Goal: Task Accomplishment & Management: Manage account settings

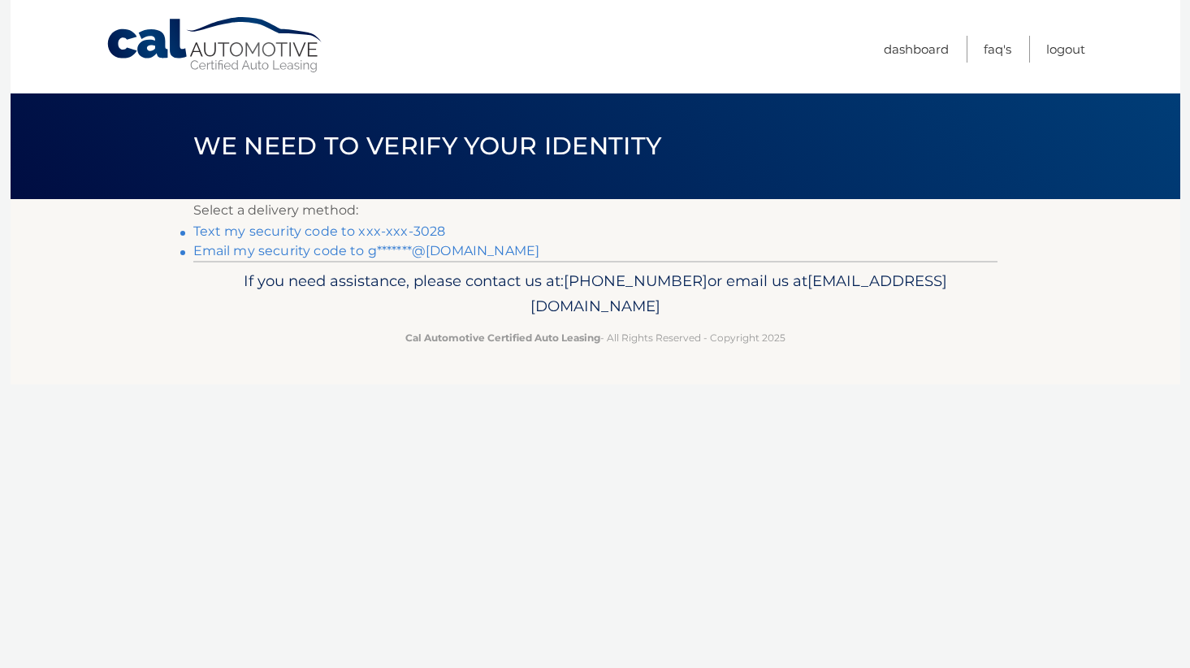
click at [406, 232] on link "Text my security code to xxx-xxx-3028" at bounding box center [319, 230] width 253 height 15
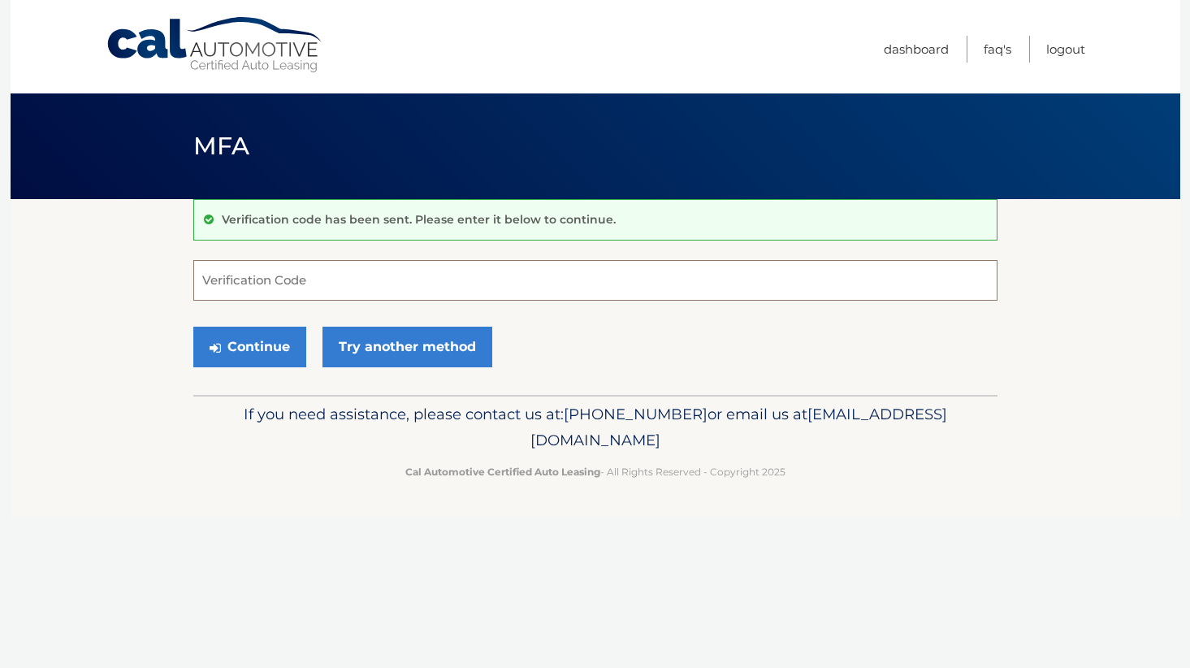
click at [266, 284] on input "Verification Code" at bounding box center [595, 280] width 804 height 41
type input "760050"
click at [252, 348] on button "Continue" at bounding box center [249, 347] width 113 height 41
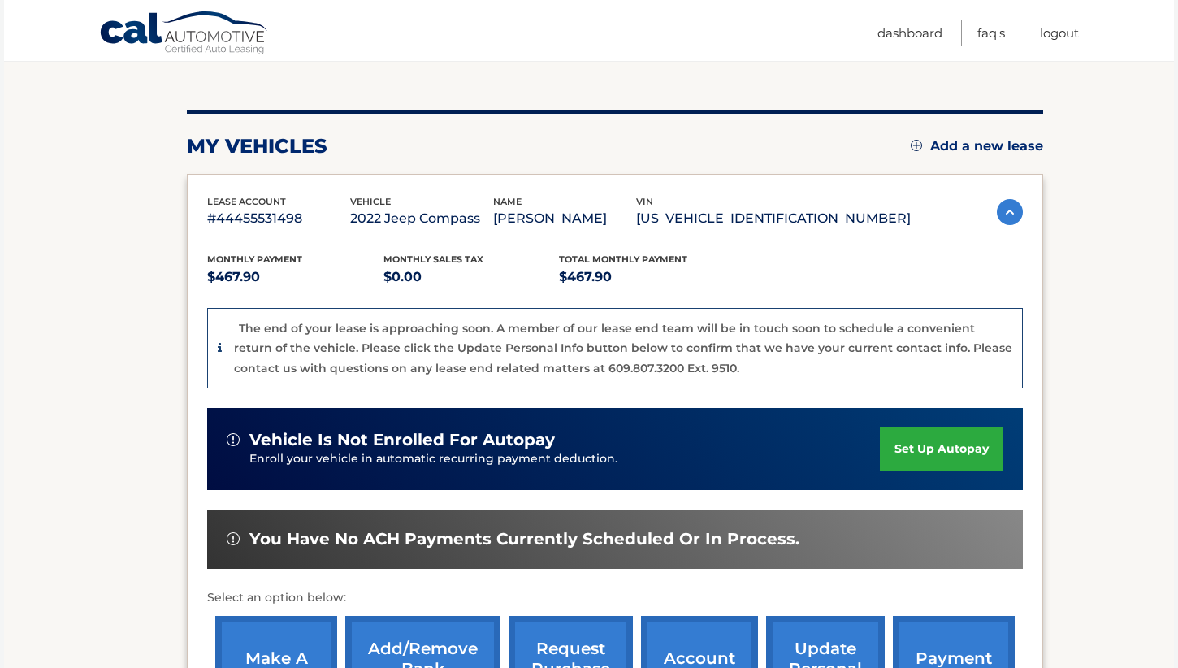
scroll to position [244, 0]
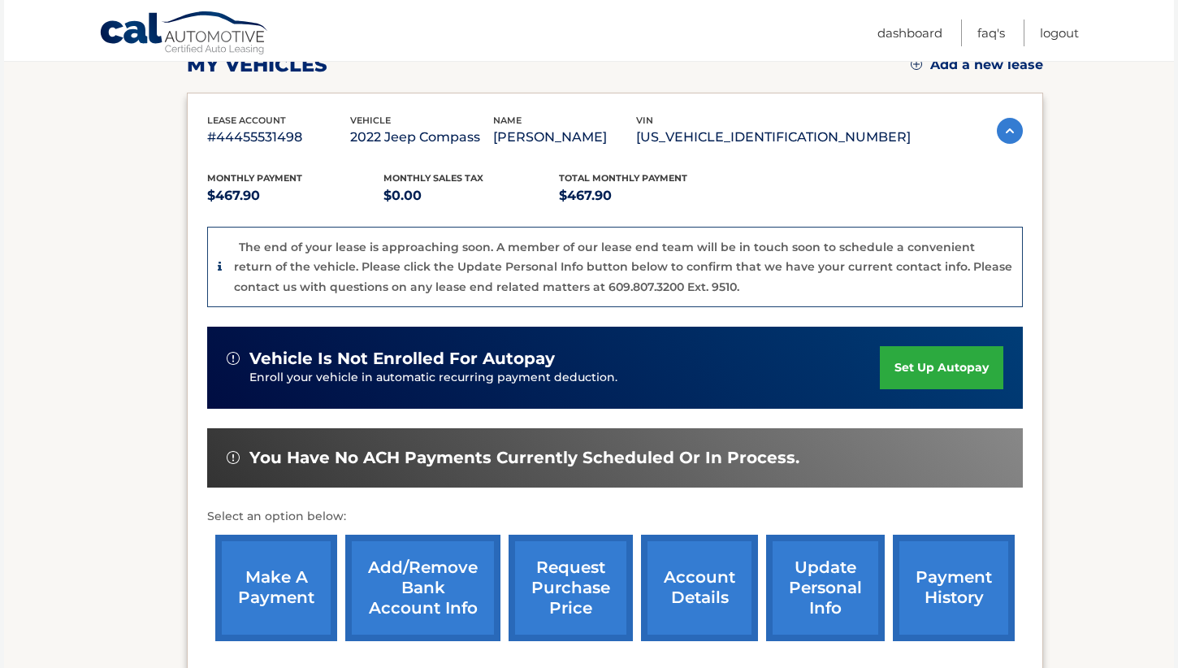
click at [821, 572] on link "update personal info" at bounding box center [825, 588] width 119 height 106
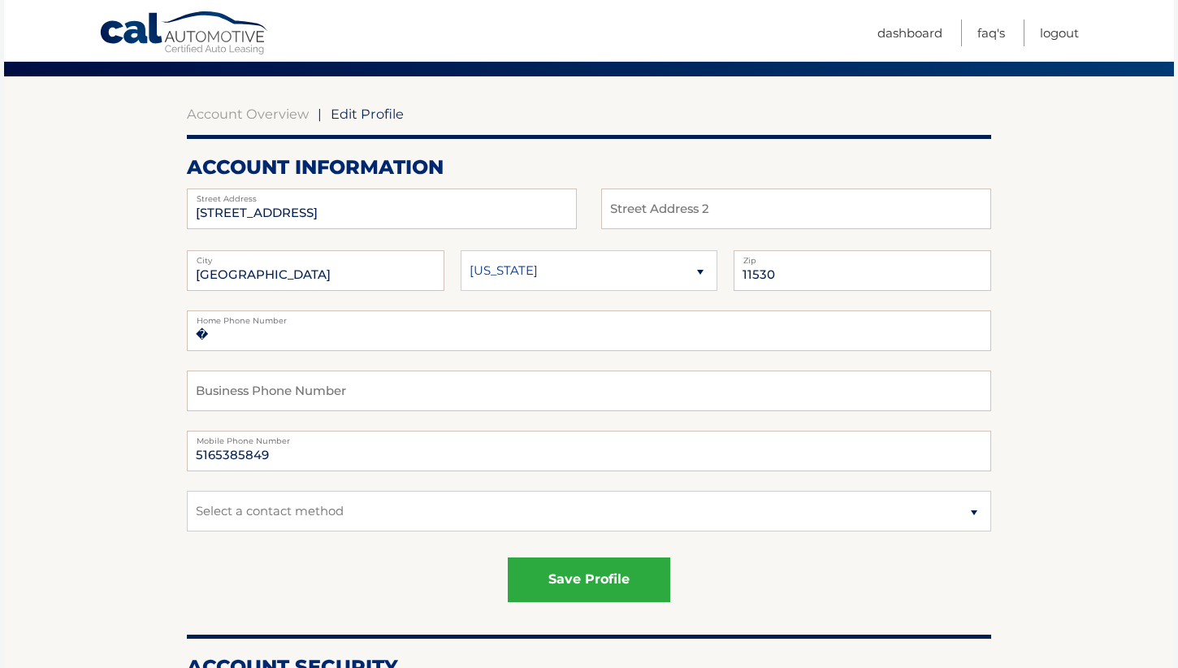
scroll to position [162, 0]
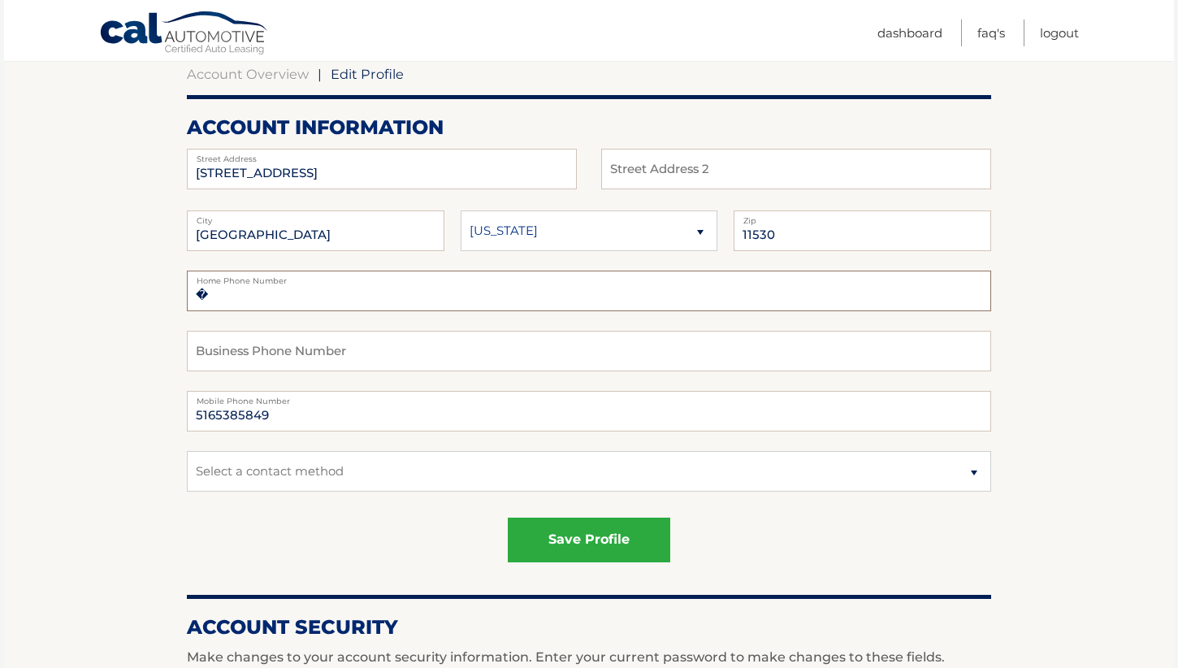
click at [253, 300] on input "�" at bounding box center [589, 291] width 804 height 41
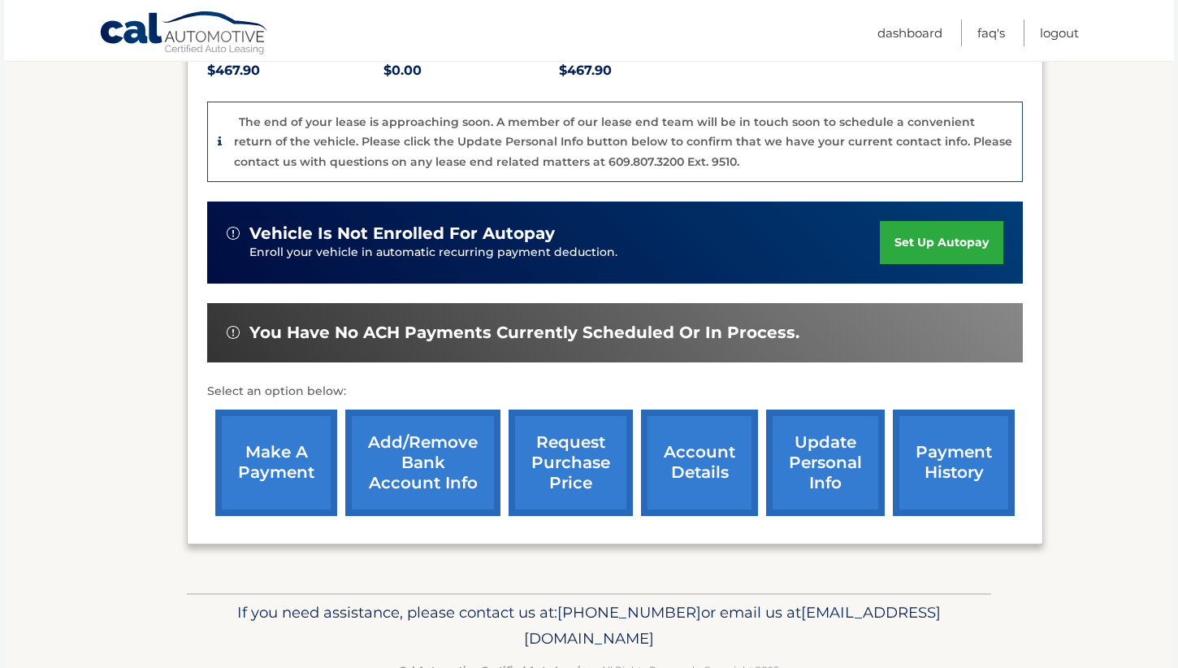
scroll to position [406, 0]
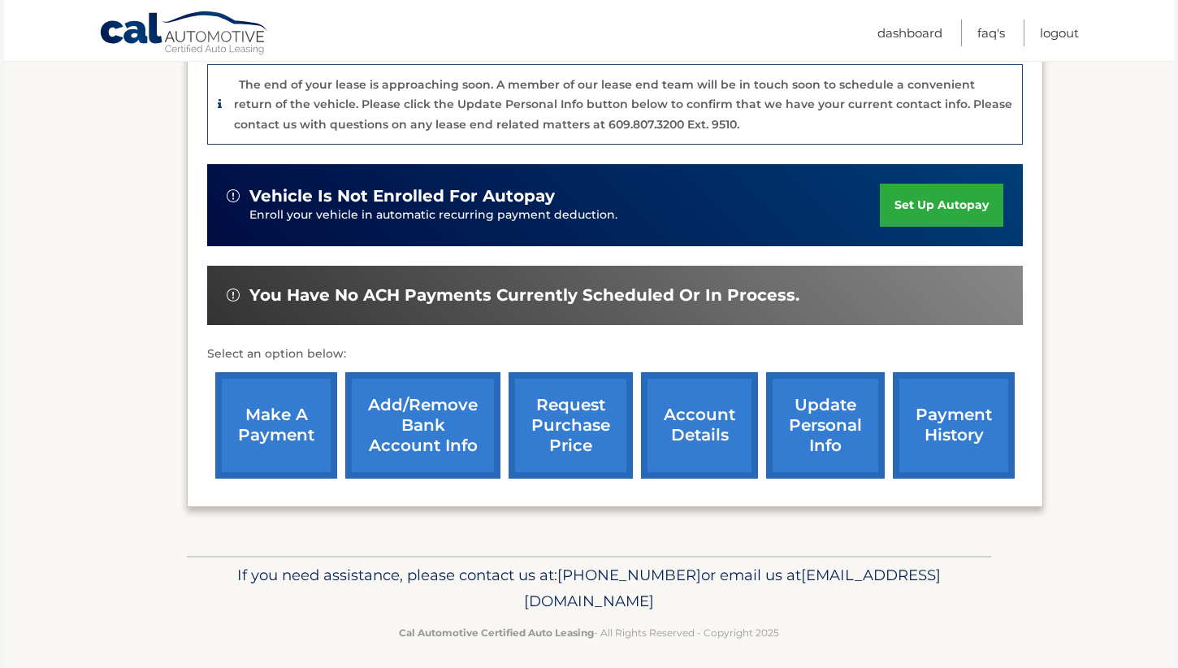
click at [817, 419] on link "update personal info" at bounding box center [825, 425] width 119 height 106
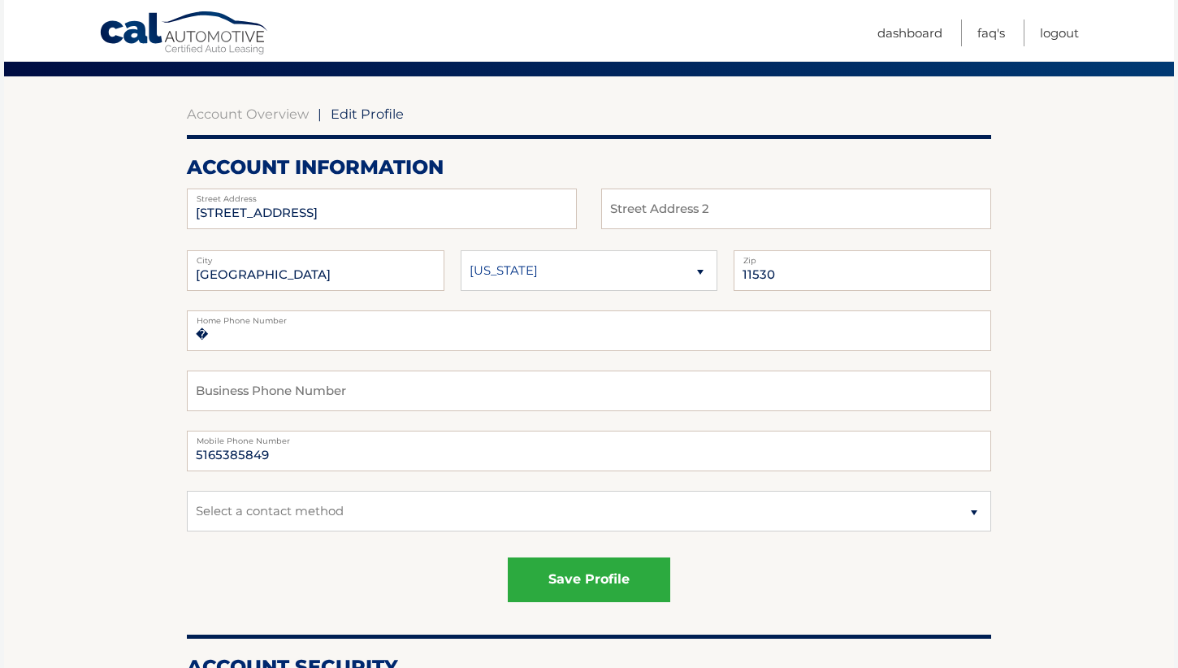
scroll to position [162, 0]
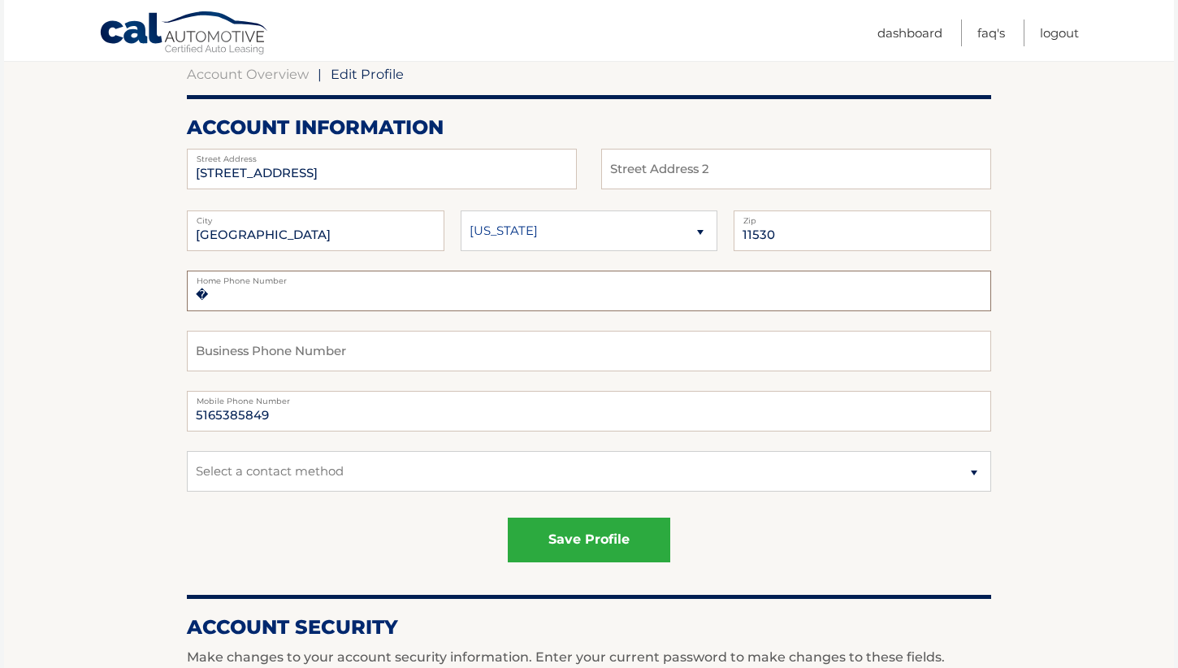
click at [224, 299] on input "�" at bounding box center [589, 291] width 804 height 41
type input "�5165385849"
click at [265, 410] on input "5165385849" at bounding box center [589, 411] width 804 height 41
type input "5164103028"
click at [313, 470] on select "Select a contact method Mobile Home" at bounding box center [589, 471] width 804 height 41
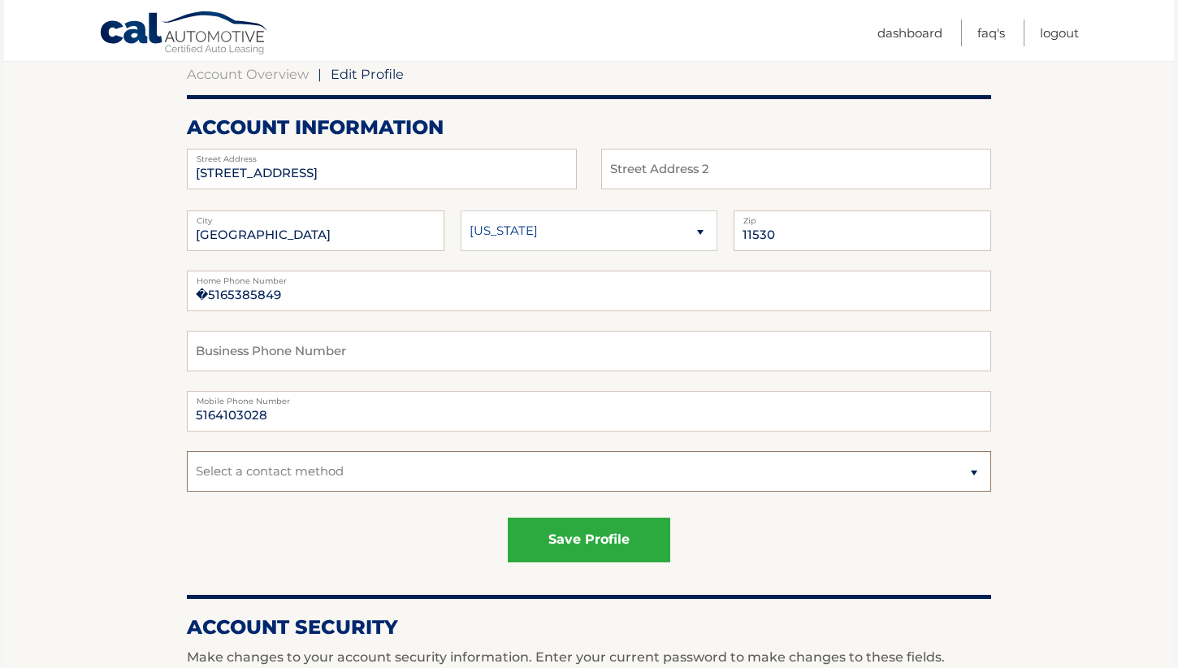
select select "1"
click at [187, 451] on select "Select a contact method Mobile Home" at bounding box center [589, 471] width 804 height 41
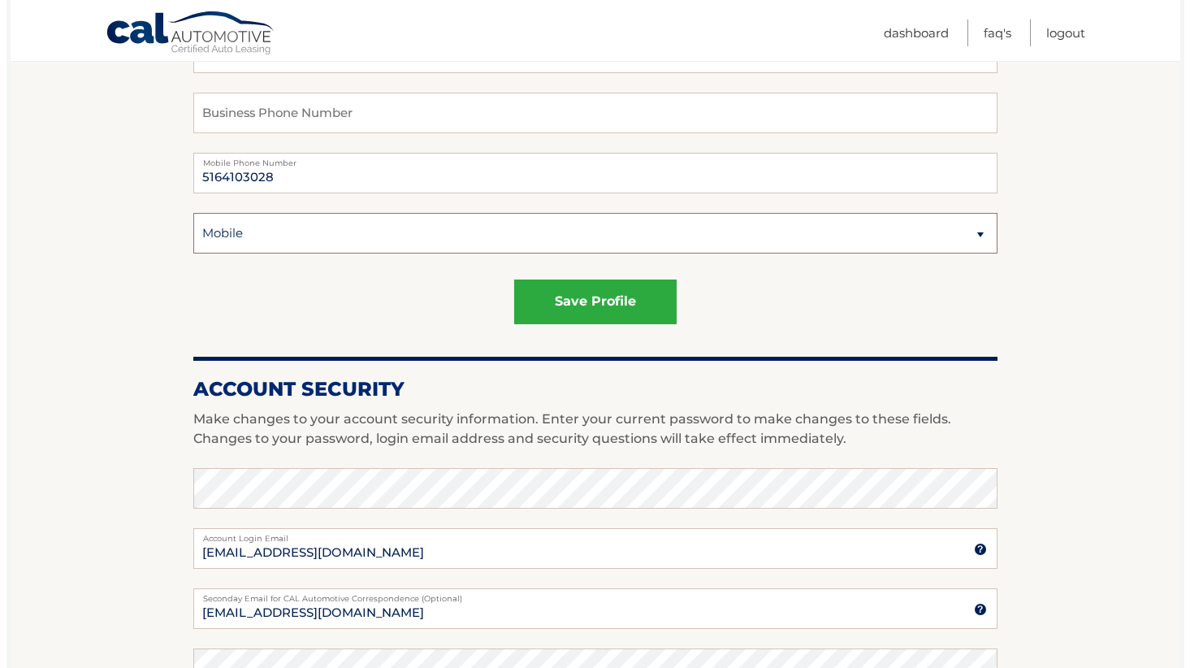
scroll to position [406, 0]
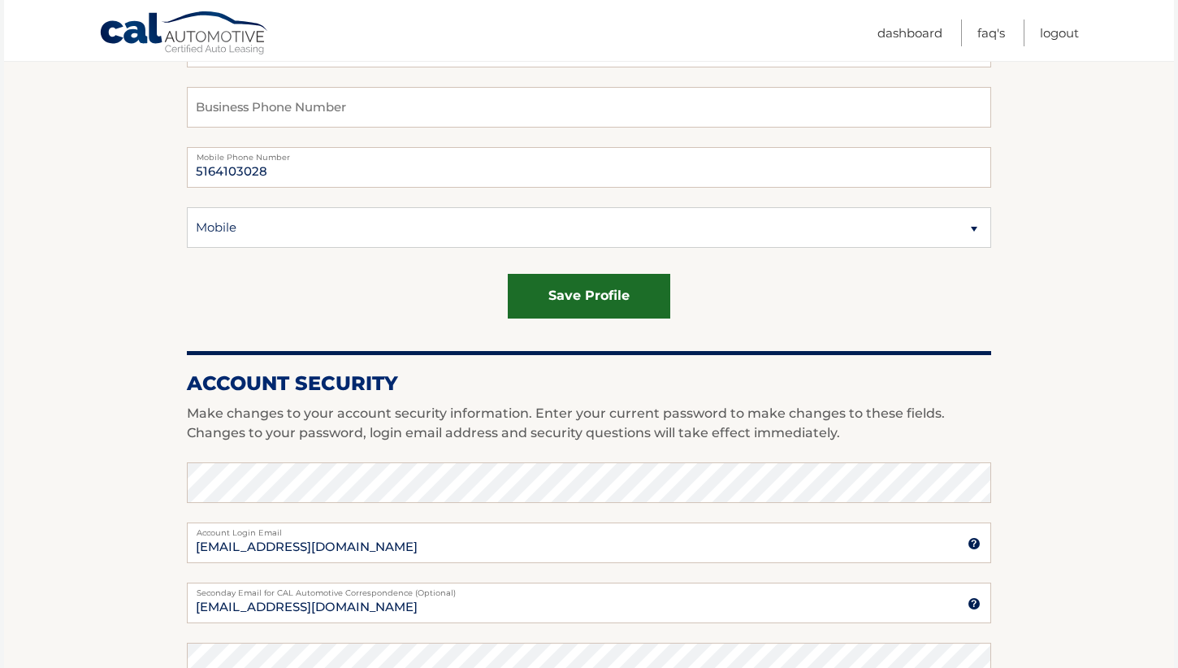
click at [600, 296] on button "save profile" at bounding box center [589, 296] width 162 height 45
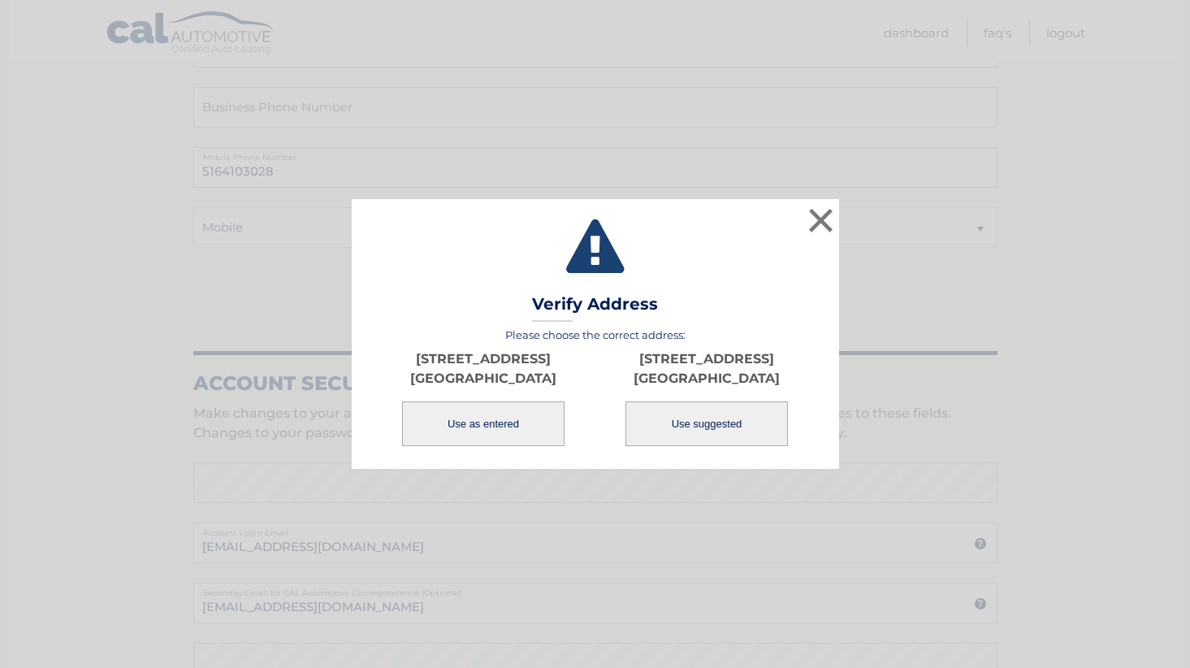
click at [696, 426] on button "Use suggested" at bounding box center [707, 423] width 162 height 45
type input "[STREET_ADDRESS]"
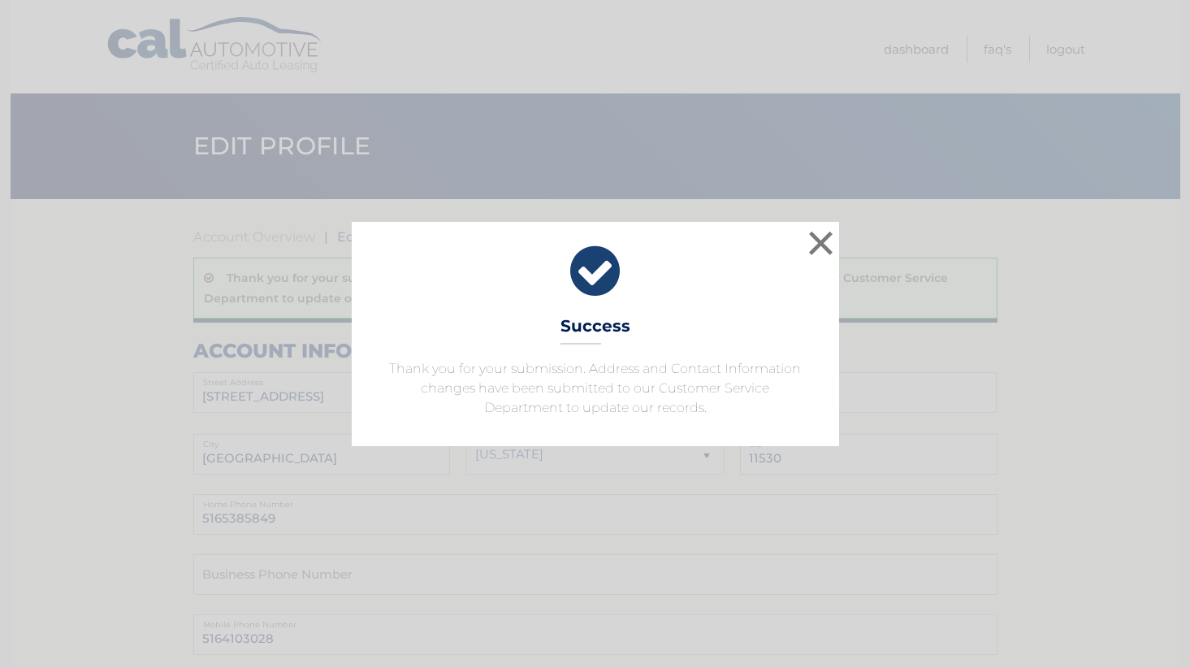
click at [604, 278] on icon at bounding box center [595, 271] width 447 height 58
drag, startPoint x: 843, startPoint y: 234, endPoint x: 833, endPoint y: 238, distance: 11.3
click at [841, 236] on div "× Success Thank you for your submission. Address and Contact Information change…" at bounding box center [594, 334] width 1177 height 224
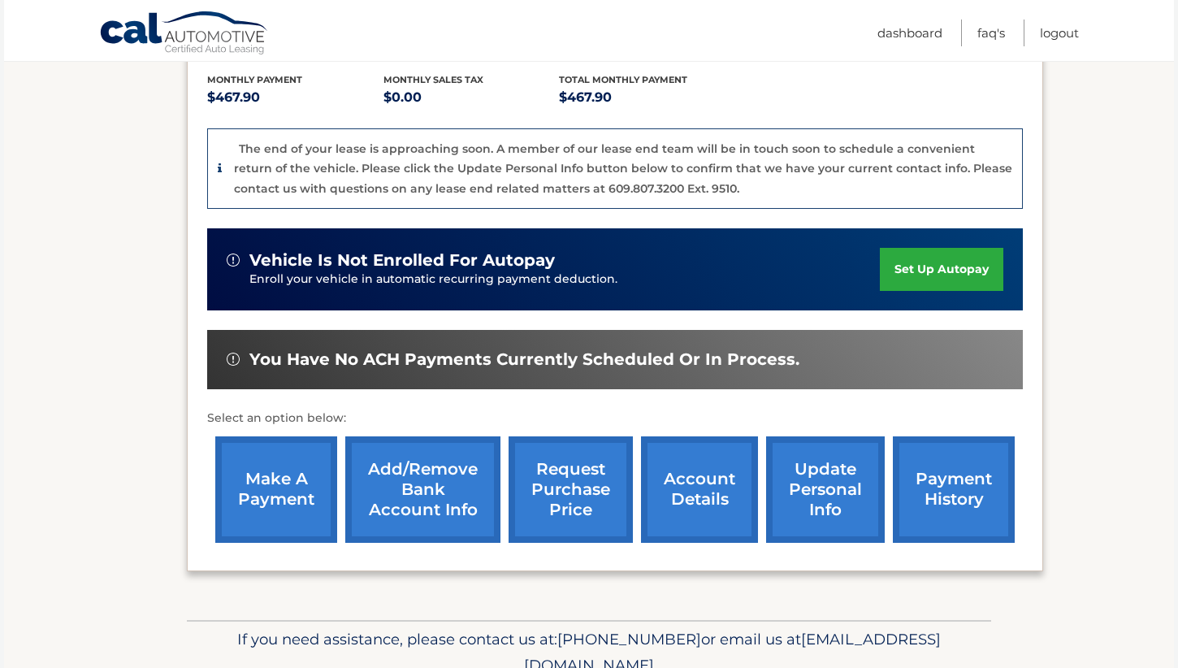
scroll to position [406, 0]
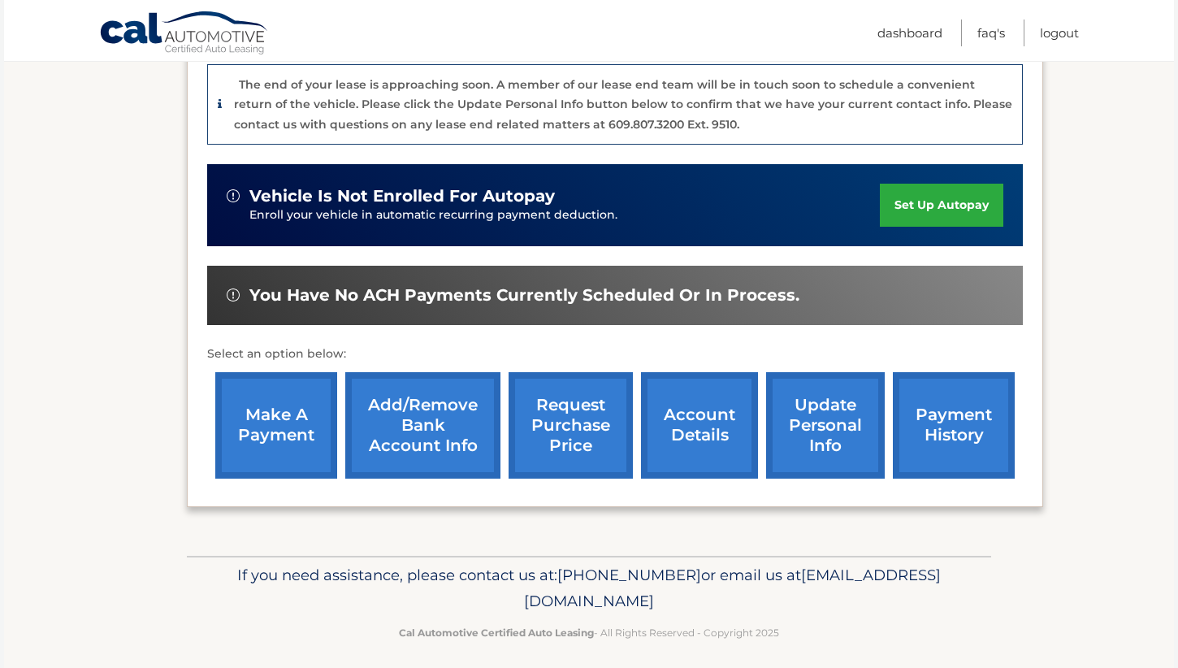
click at [708, 413] on link "account details" at bounding box center [699, 425] width 117 height 106
click at [699, 433] on link "account details" at bounding box center [699, 425] width 117 height 106
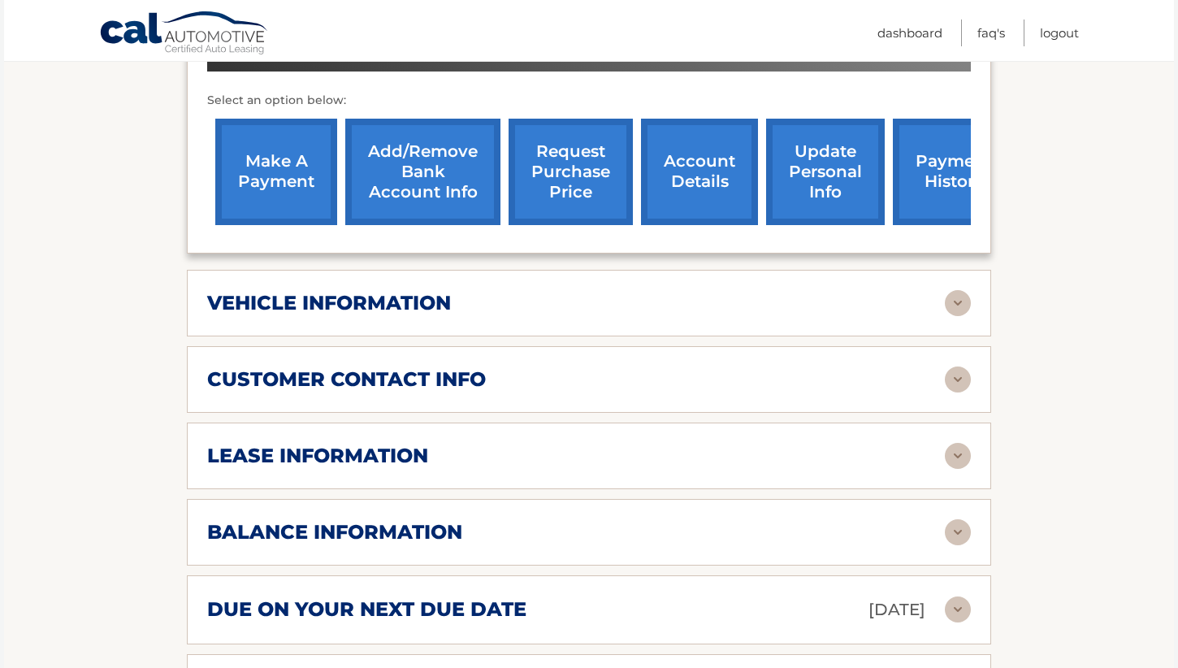
scroll to position [650, 0]
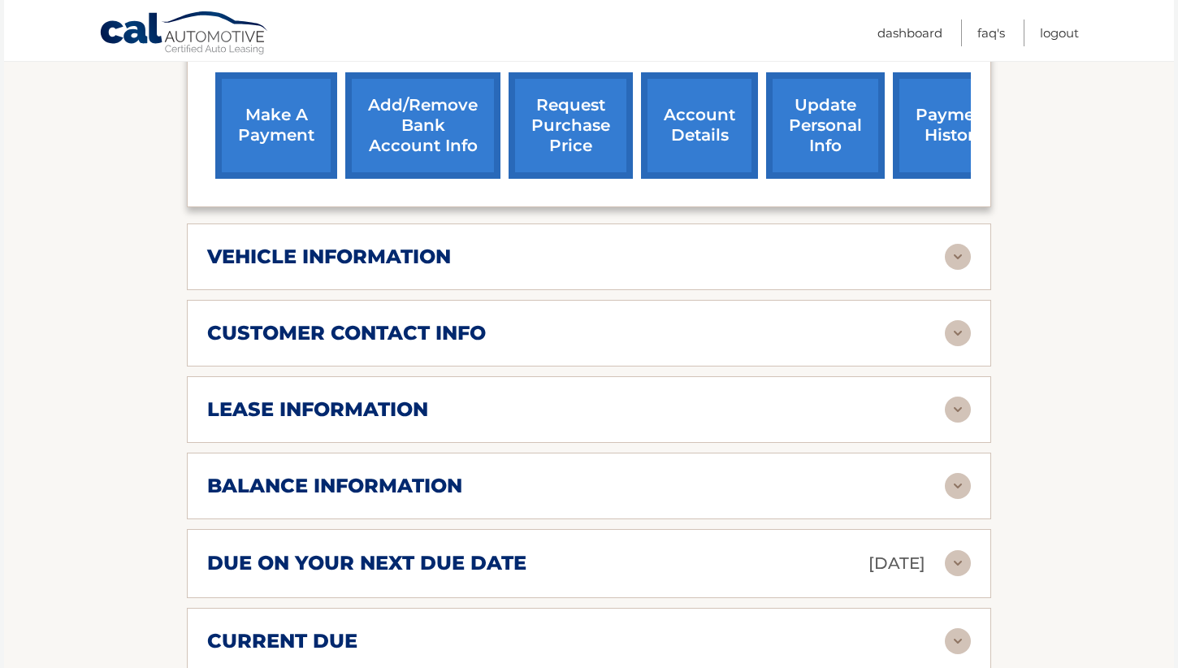
click at [350, 474] on h2 "balance information" at bounding box center [334, 486] width 255 height 24
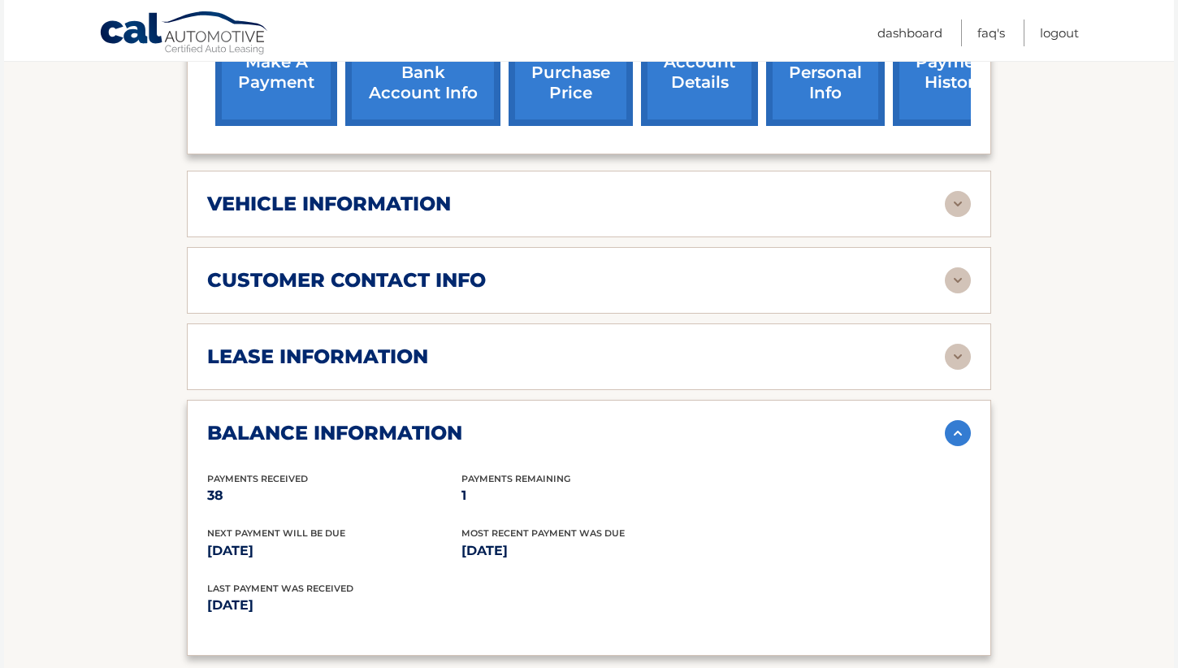
scroll to position [731, 0]
